Goal: Information Seeking & Learning: Check status

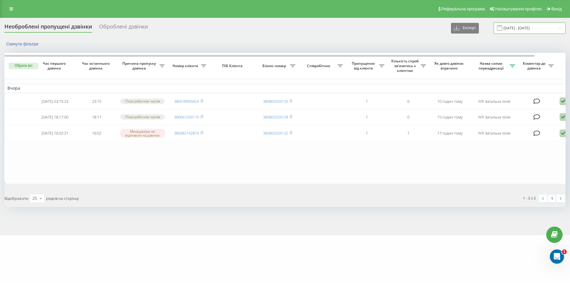
click at [519, 28] on input "20.08.2025 - 20.08.2025" at bounding box center [529, 28] width 72 height 12
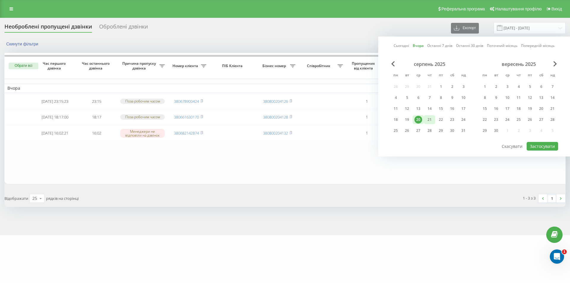
click at [427, 120] on div "21" at bounding box center [429, 120] width 8 height 8
click at [538, 144] on button "Застосувати" at bounding box center [541, 146] width 31 height 9
type input "21.08.2025 - 21.08.2025"
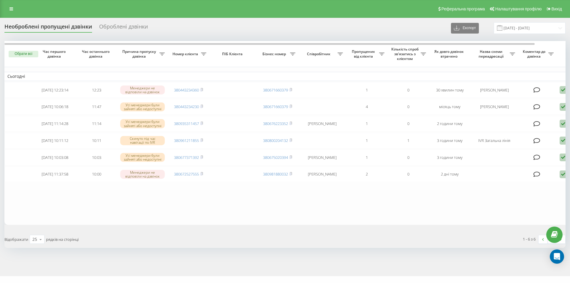
click at [165, 54] on icon at bounding box center [161, 54] width 5 height 3
click at [540, 75] on icon at bounding box center [541, 77] width 6 height 6
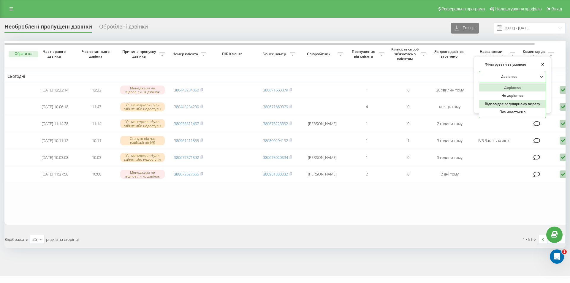
click at [506, 105] on div "Відповідає регулярному виразу" at bounding box center [512, 104] width 66 height 8
click at [530, 88] on input "text" at bounding box center [511, 90] width 67 height 10
type input "IVR Загальна лінія|Callback"
click at [529, 103] on span "OK" at bounding box center [532, 101] width 17 height 9
